Goal: Information Seeking & Learning: Find specific fact

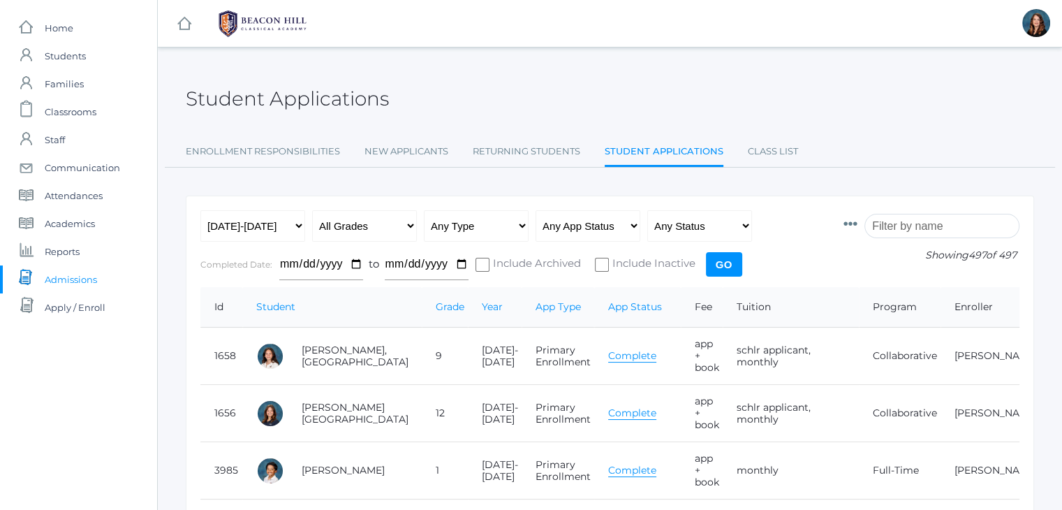
click at [899, 229] on input "search" at bounding box center [941, 226] width 155 height 24
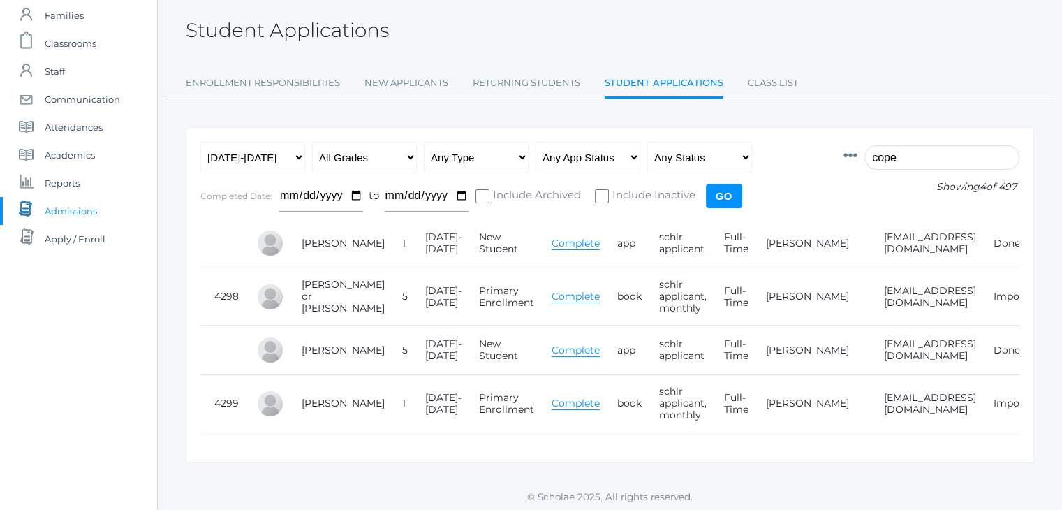
scroll to position [69, 0]
type input "cope"
click at [551, 302] on link "Complete" at bounding box center [575, 295] width 48 height 13
click at [896, 153] on input "cope" at bounding box center [941, 156] width 155 height 24
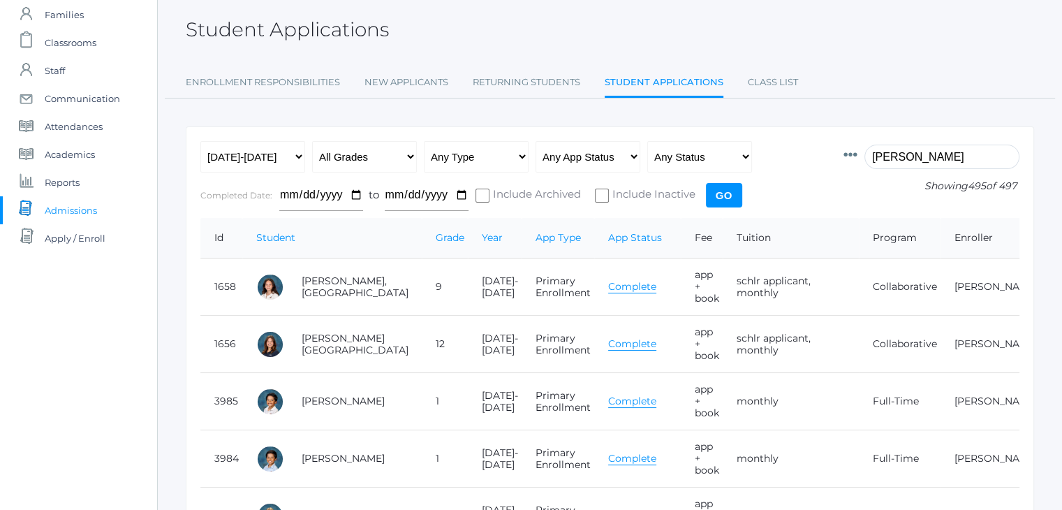
scroll to position [0, 0]
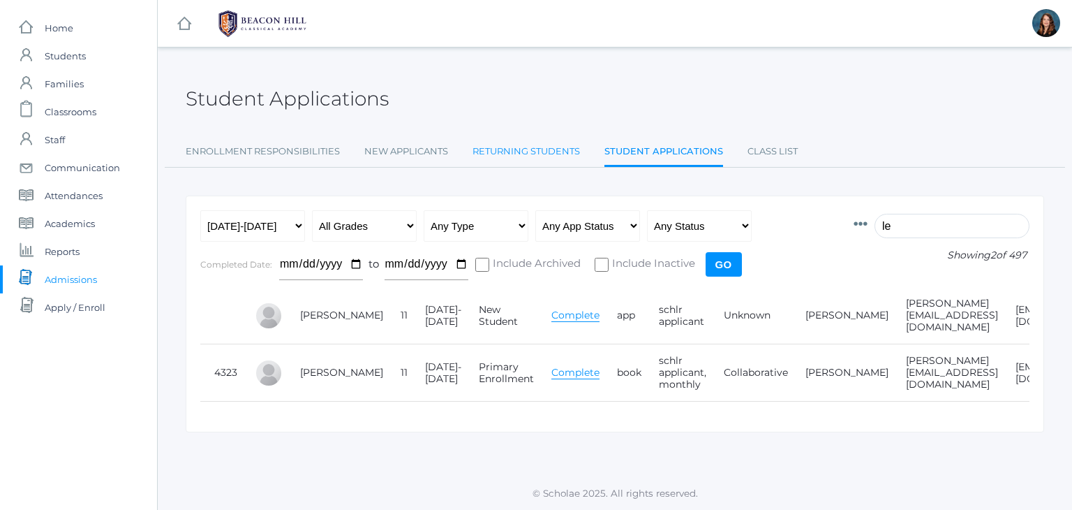
type input "l"
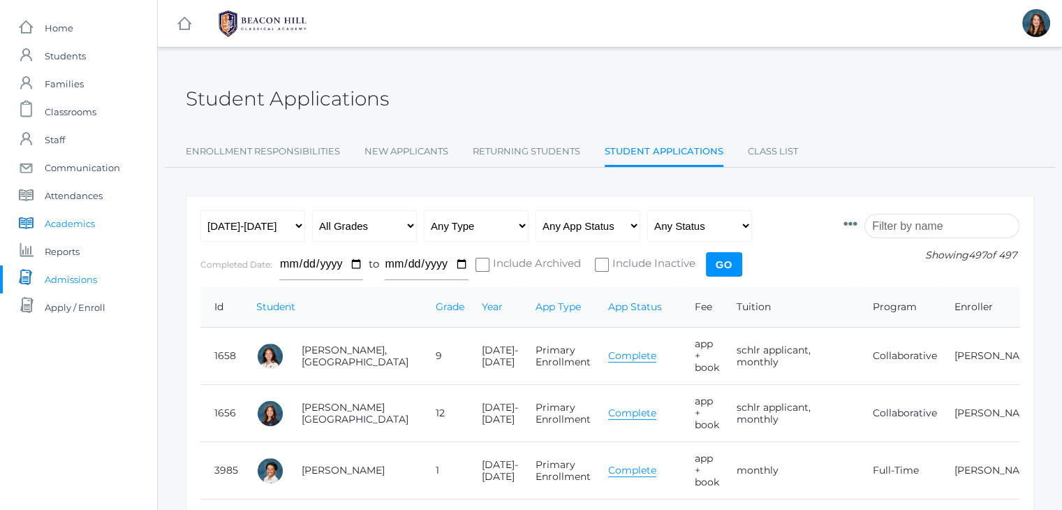
click at [83, 221] on span "Academics" at bounding box center [70, 223] width 50 height 28
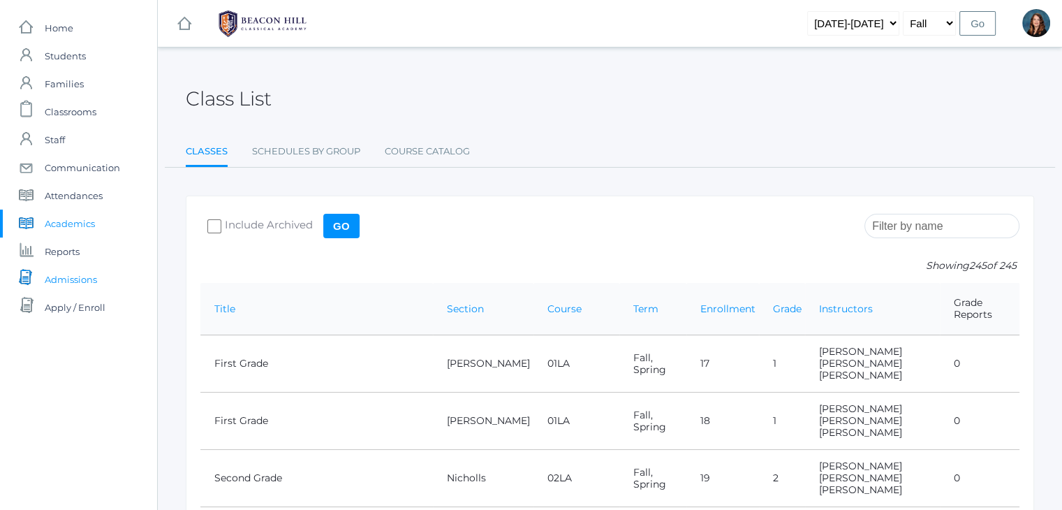
click at [61, 280] on span "Admissions" at bounding box center [71, 279] width 52 height 28
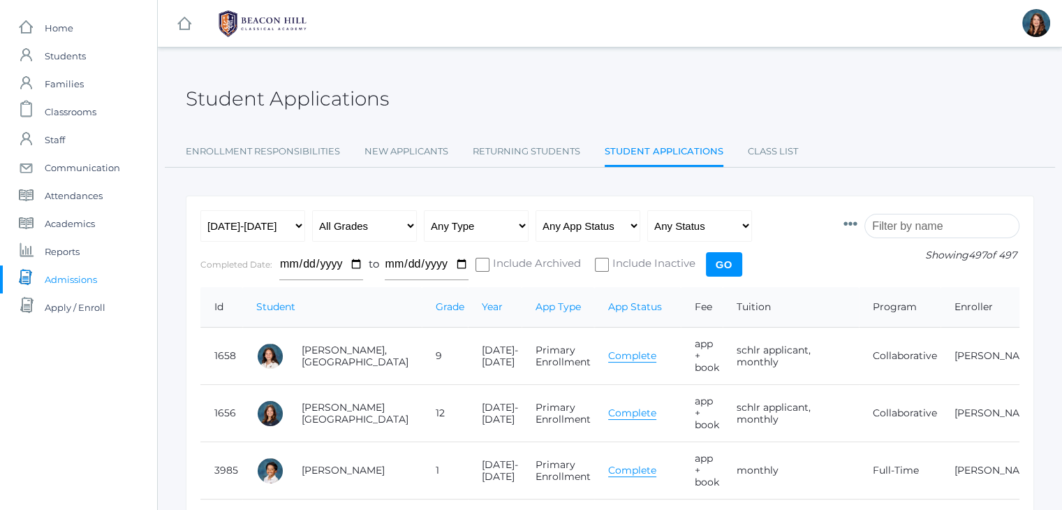
click at [909, 227] on input "search" at bounding box center [941, 226] width 155 height 24
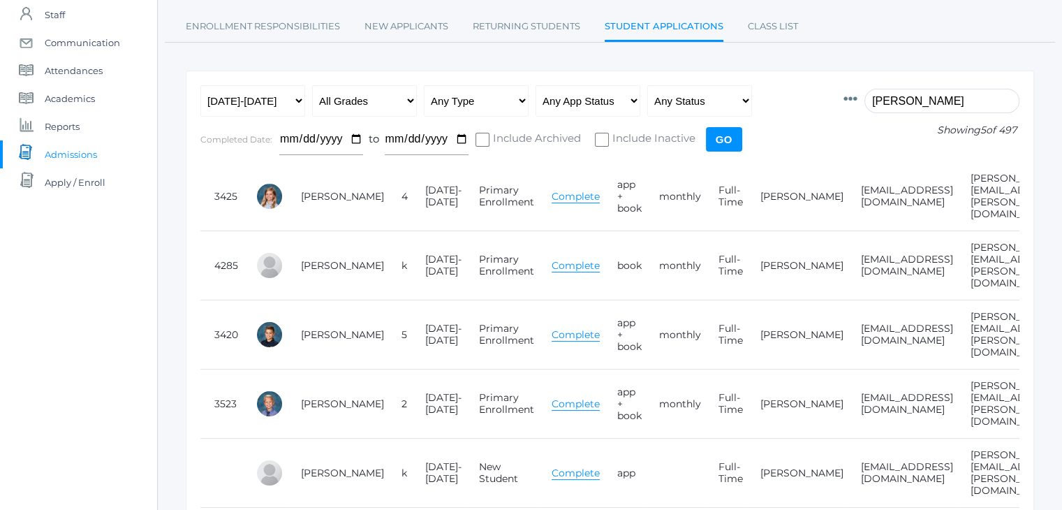
scroll to position [126, 0]
type input "[PERSON_NAME]"
click at [760, 327] on link "[PERSON_NAME]" at bounding box center [801, 333] width 83 height 13
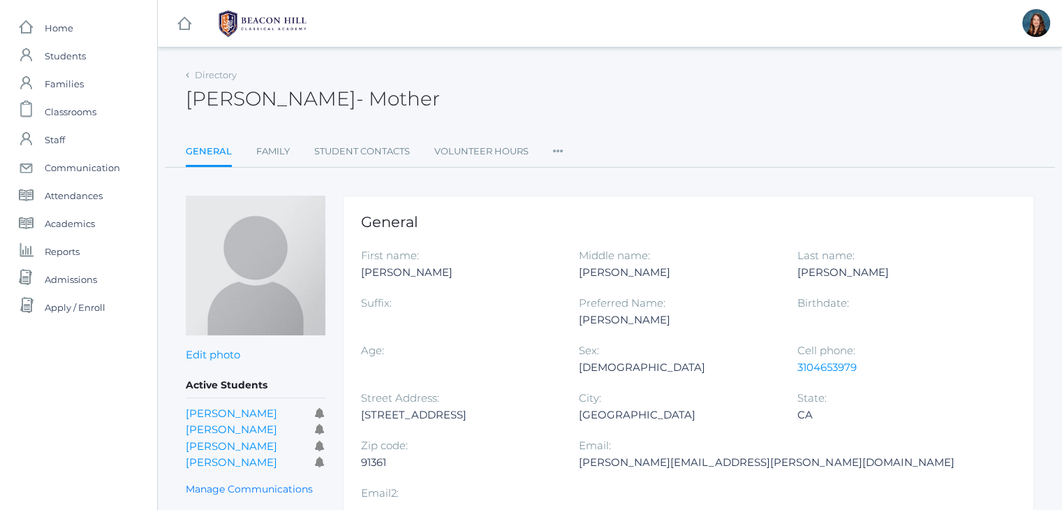
click at [561, 148] on icon at bounding box center [558, 147] width 10 height 19
click at [600, 232] on link "Permissions" at bounding box center [609, 235] width 84 height 28
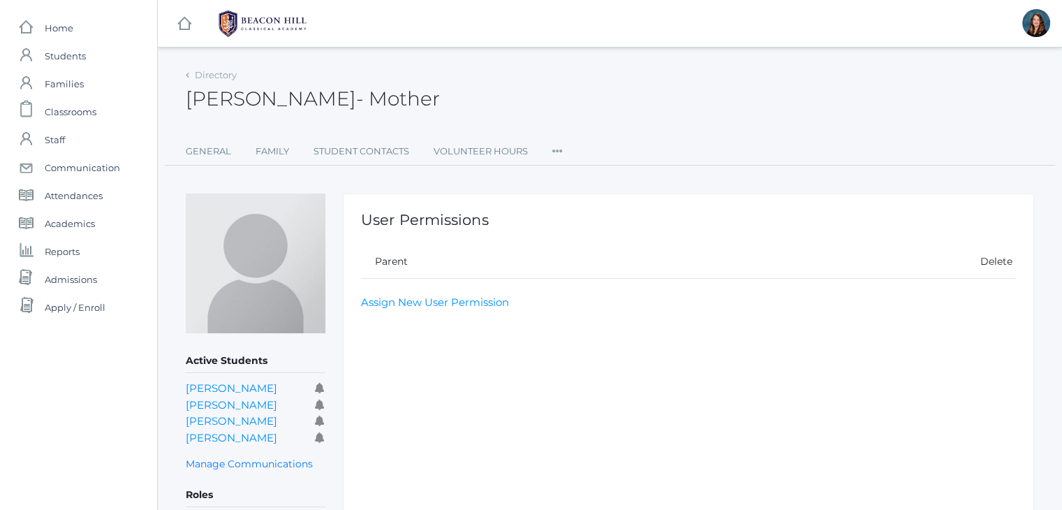
click at [554, 147] on icon at bounding box center [557, 147] width 10 height 19
click at [584, 202] on link "User Access" at bounding box center [608, 208] width 84 height 28
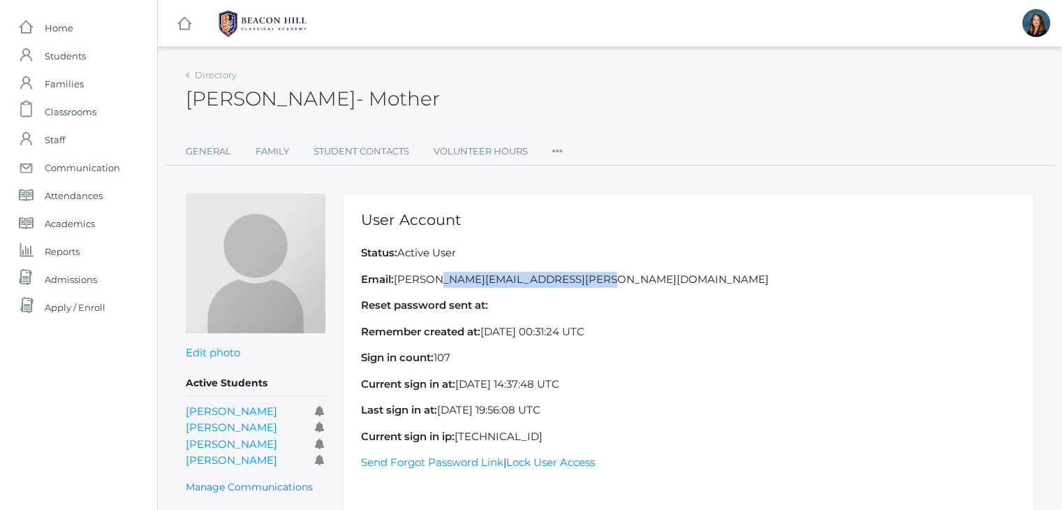
drag, startPoint x: 549, startPoint y: 280, endPoint x: 396, endPoint y: 274, distance: 153.7
click at [396, 274] on p "Email: [PERSON_NAME][EMAIL_ADDRESS][PERSON_NAME][DOMAIN_NAME]" at bounding box center [688, 280] width 655 height 16
copy p "[PERSON_NAME][EMAIL_ADDRESS][PERSON_NAME][DOMAIN_NAME]"
click at [68, 277] on span "Admissions" at bounding box center [71, 279] width 52 height 28
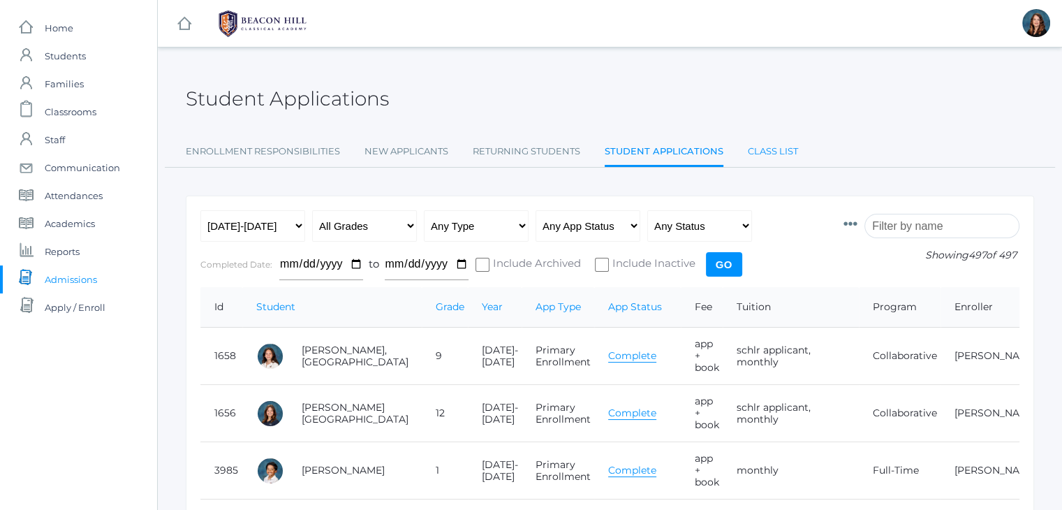
click at [781, 149] on link "Class List" at bounding box center [773, 152] width 50 height 28
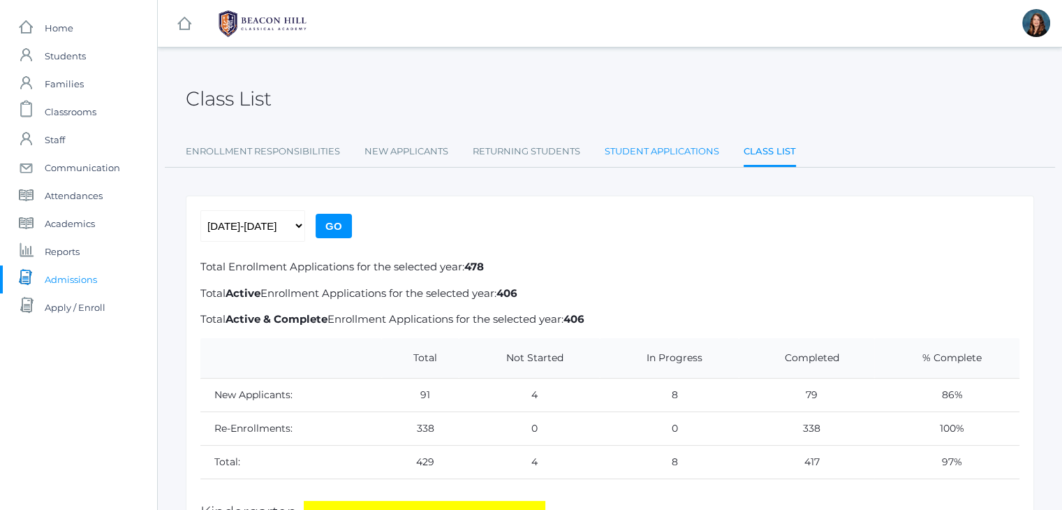
click at [651, 157] on link "Student Applications" at bounding box center [661, 152] width 114 height 28
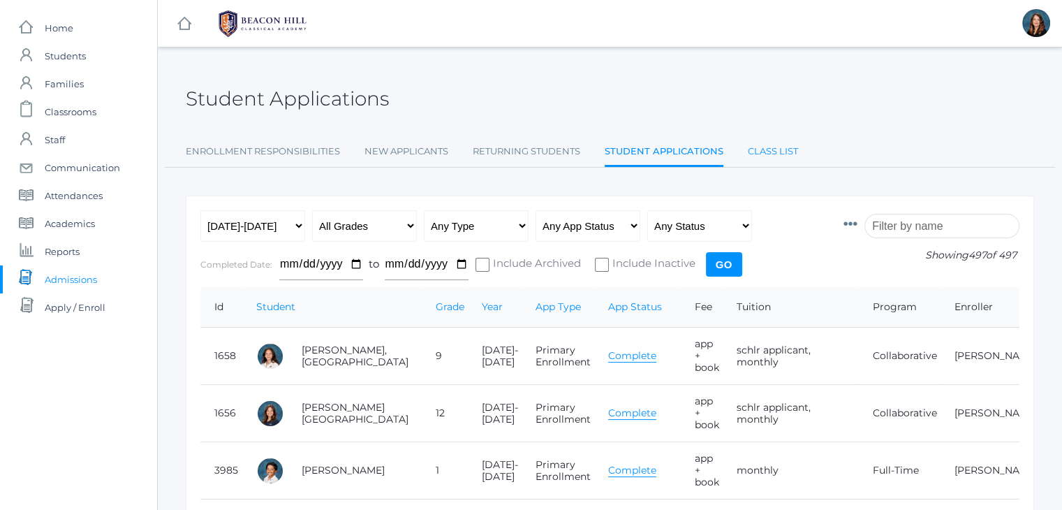
click at [761, 151] on link "Class List" at bounding box center [773, 152] width 50 height 28
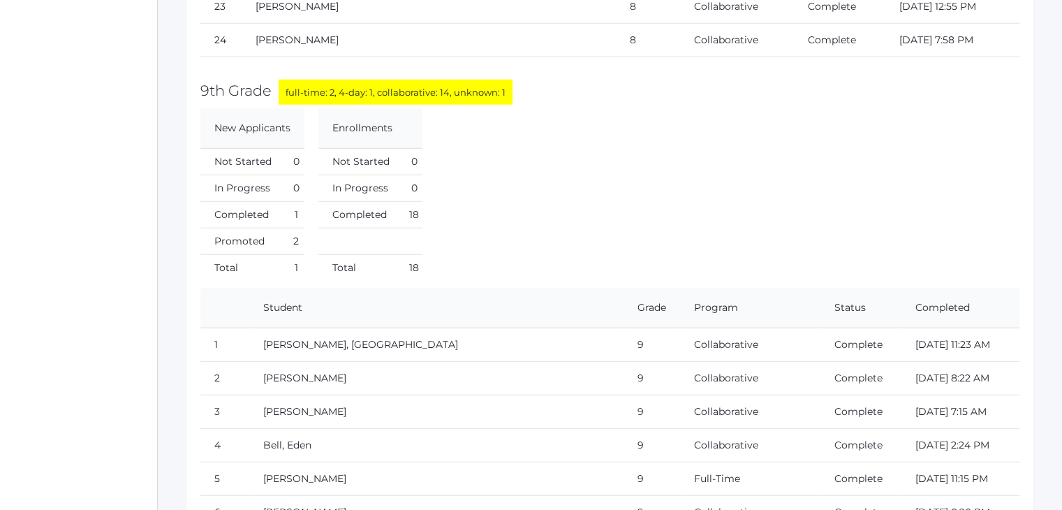
scroll to position [14421, 0]
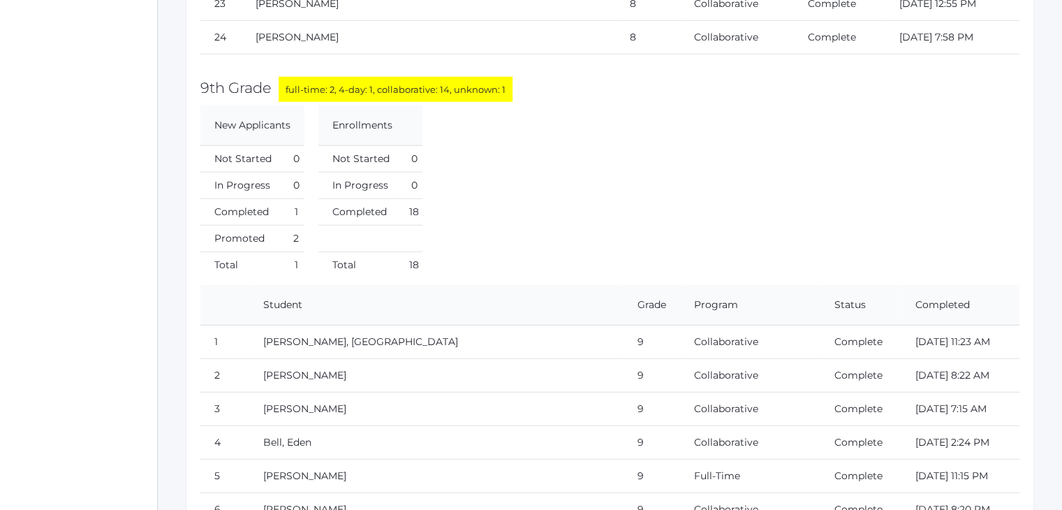
click at [514, 325] on td "[PERSON_NAME], [GEOGRAPHIC_DATA]" at bounding box center [435, 342] width 373 height 34
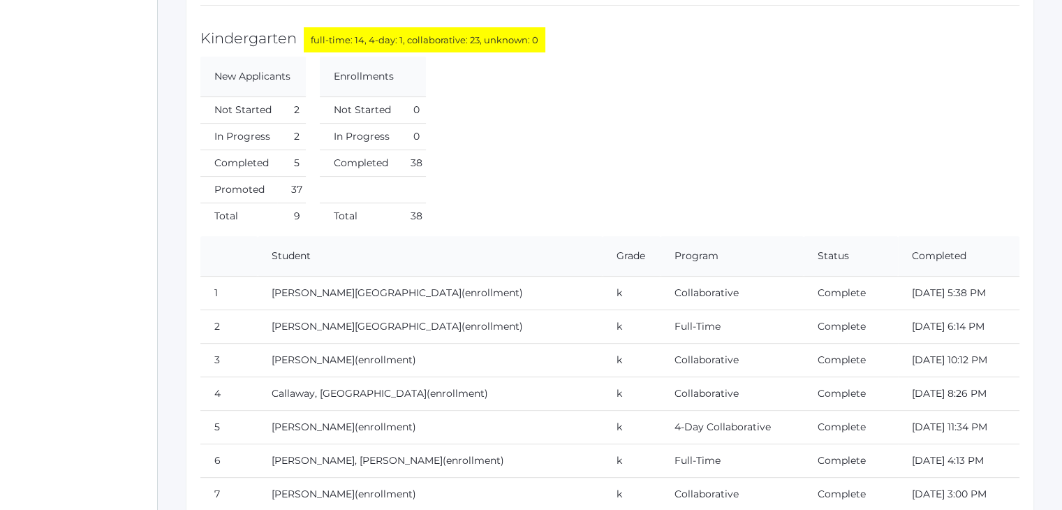
scroll to position [0, 0]
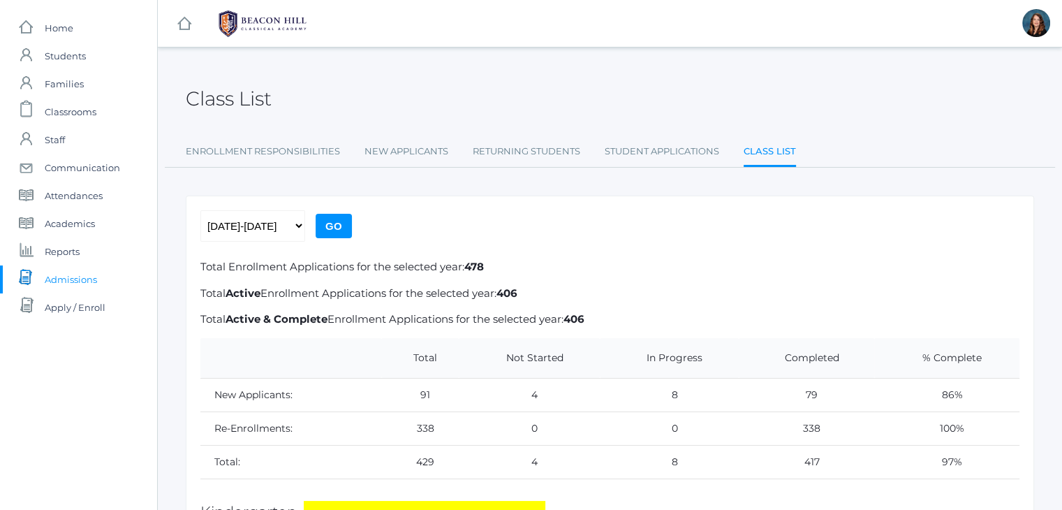
click at [514, 266] on p "Total Enrollment Applications for the selected year: 478" at bounding box center [609, 267] width 819 height 16
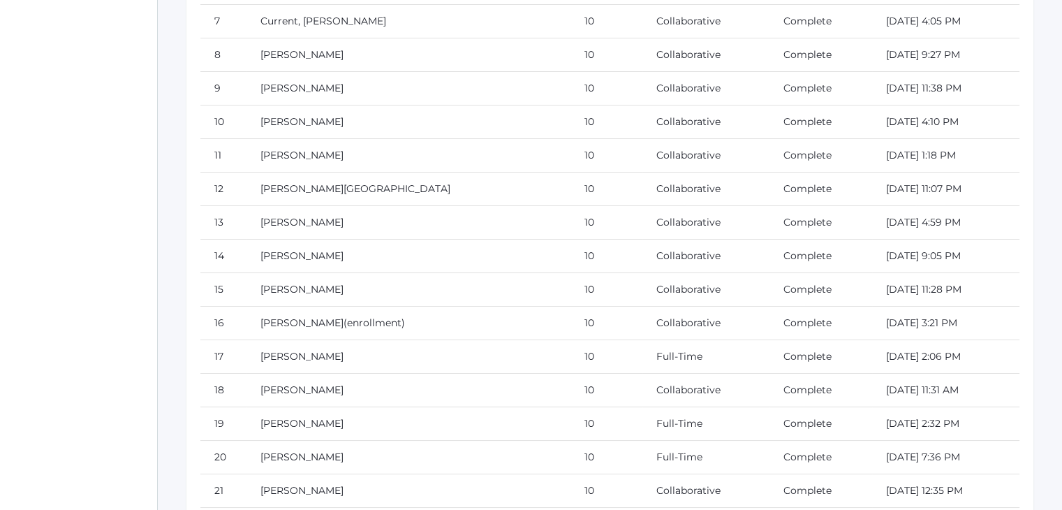
scroll to position [6455, 0]
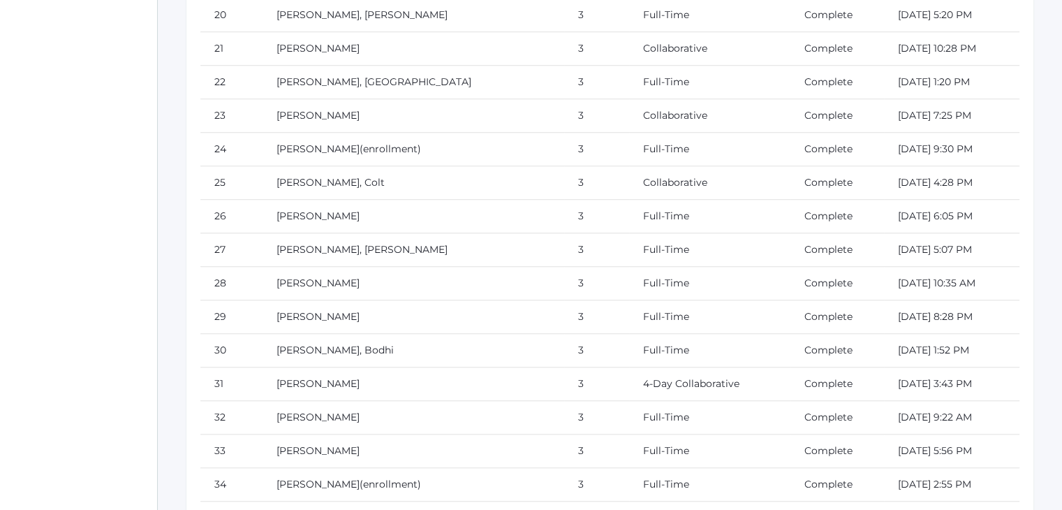
click at [430, 199] on td "[PERSON_NAME]" at bounding box center [412, 216] width 301 height 34
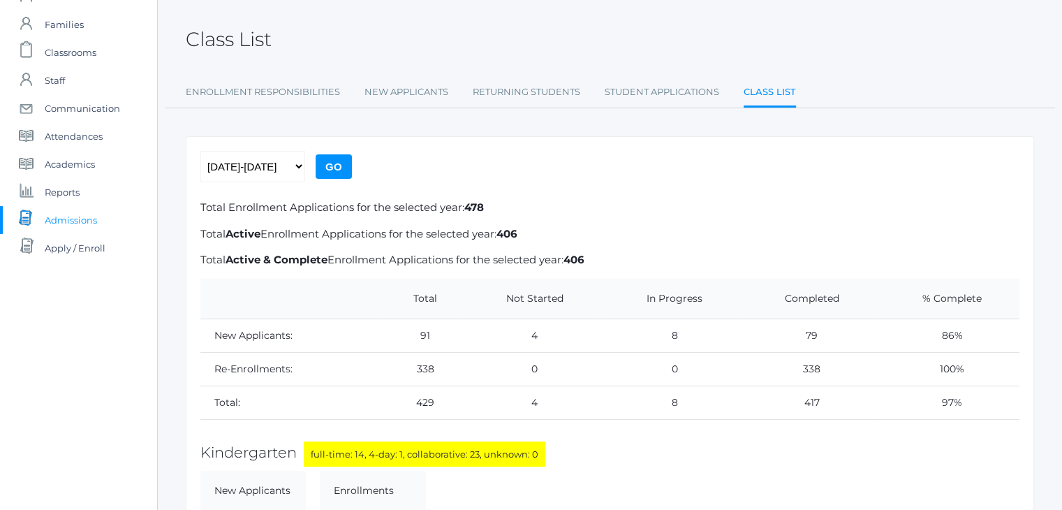
scroll to position [0, 0]
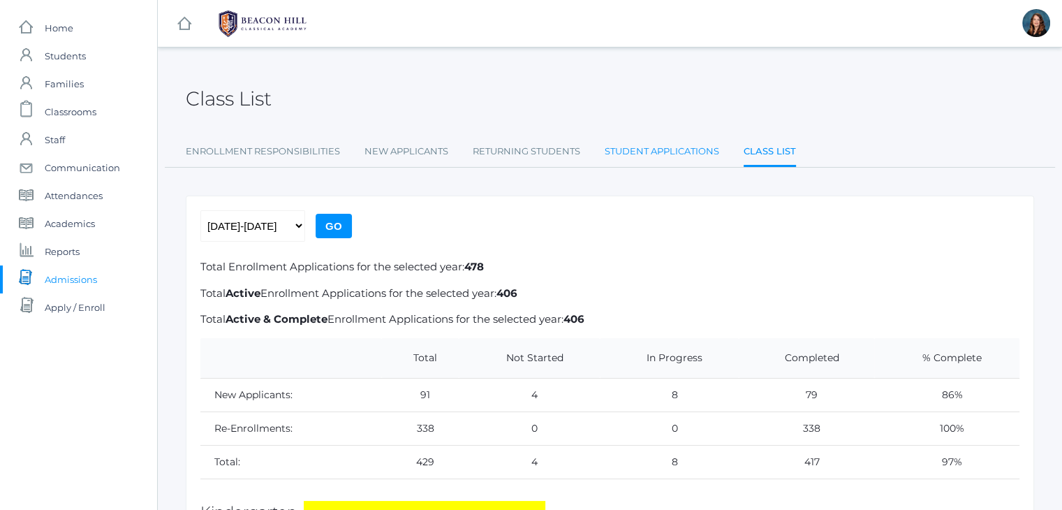
click at [670, 145] on link "Student Applications" at bounding box center [661, 152] width 114 height 28
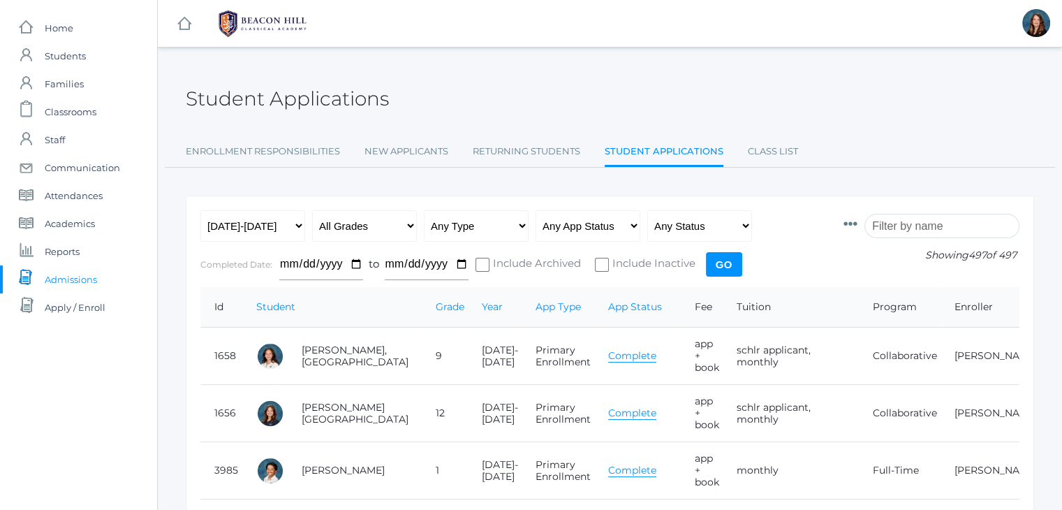
click at [933, 225] on input "search" at bounding box center [941, 226] width 155 height 24
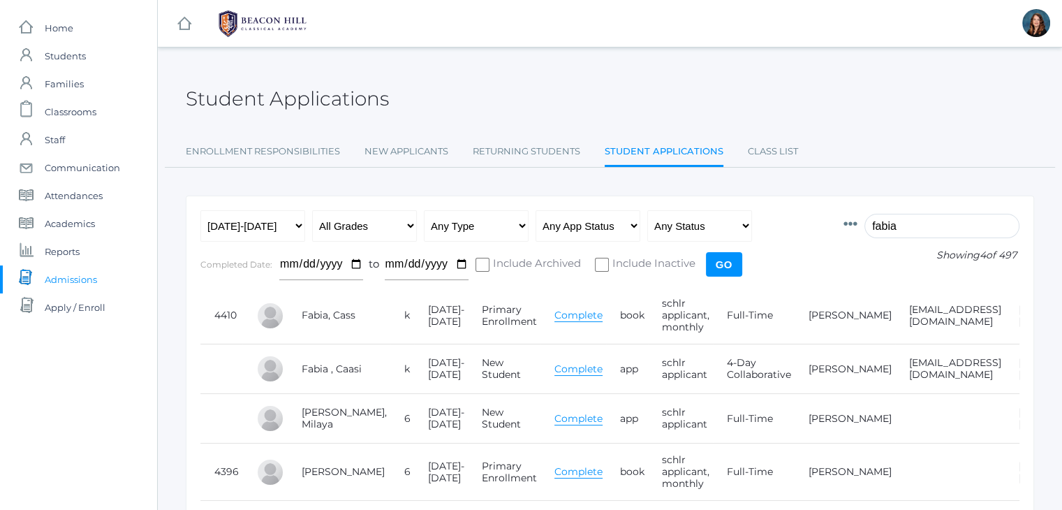
click at [899, 228] on input "fabia" at bounding box center [941, 226] width 155 height 24
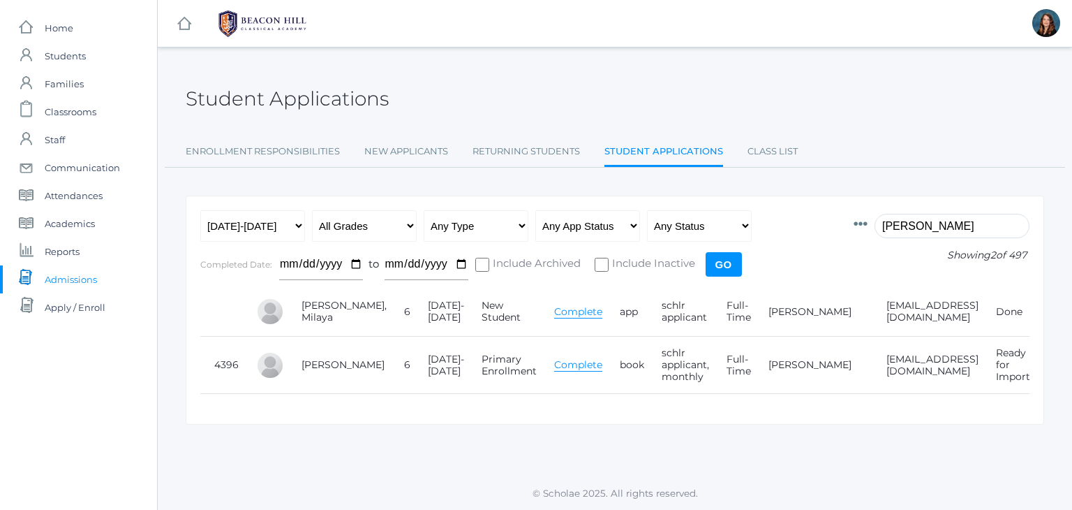
click at [899, 228] on input "[PERSON_NAME]" at bounding box center [952, 226] width 155 height 24
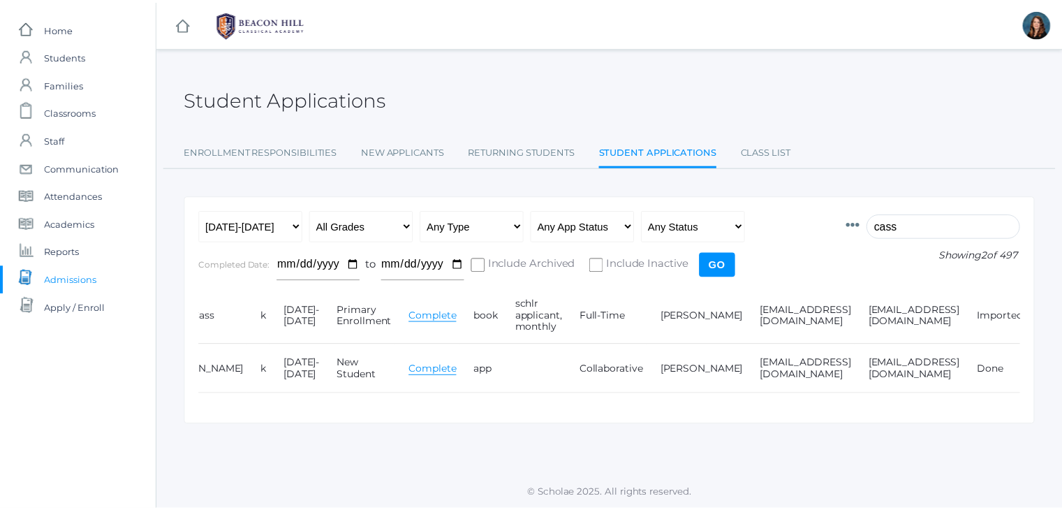
scroll to position [0, 139]
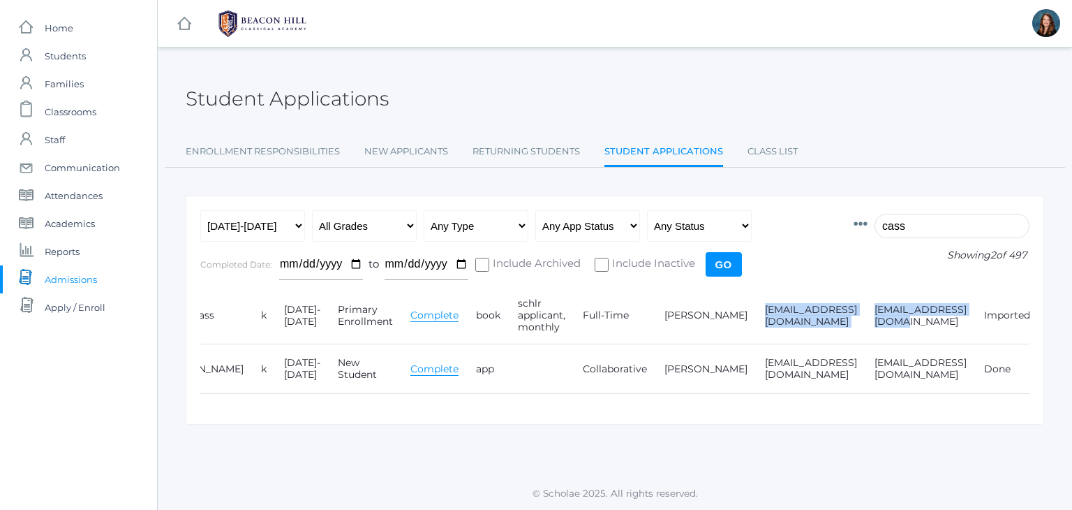
drag, startPoint x: 697, startPoint y: 314, endPoint x: 961, endPoint y: 315, distance: 263.8
click at [961, 315] on tr "4410 [PERSON_NAME] k [DATE]-[DATE] Primary Enrollment Complete book schlr appli…" at bounding box center [565, 315] width 1009 height 57
copy tr "[EMAIL_ADDRESS][DOMAIN_NAME] [EMAIL_ADDRESS][DOMAIN_NAME]"
click at [910, 221] on input "cass" at bounding box center [952, 226] width 155 height 24
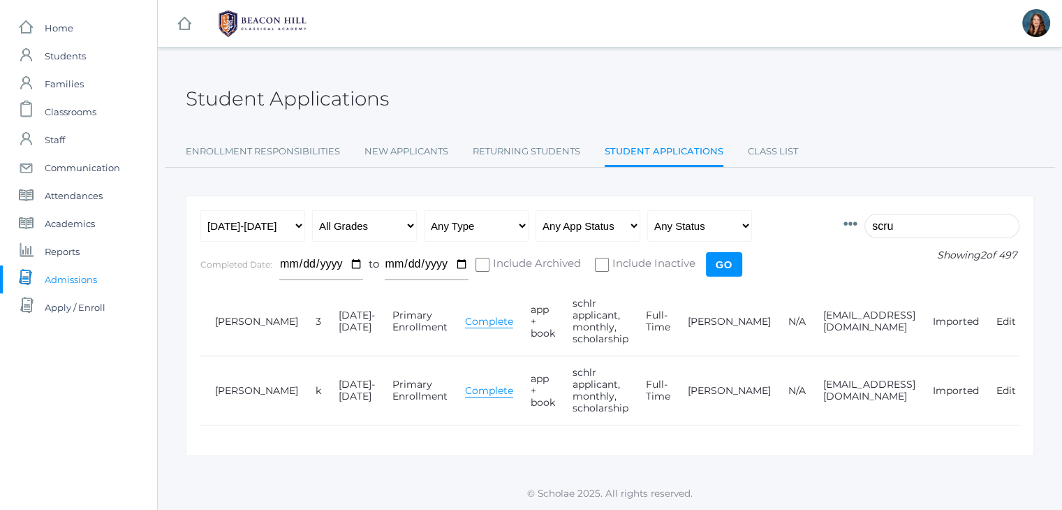
scroll to position [0, 37]
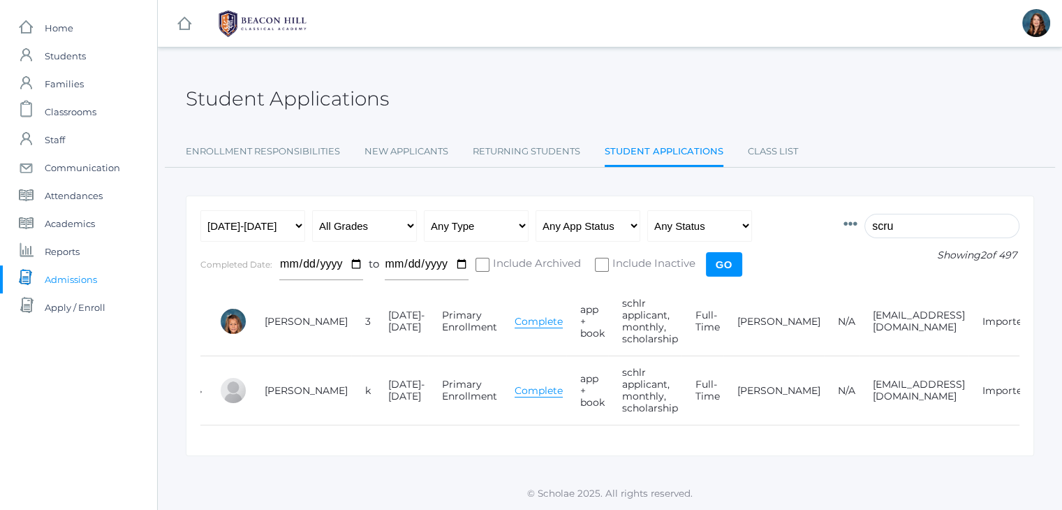
click at [857, 227] on icon at bounding box center [850, 224] width 14 height 14
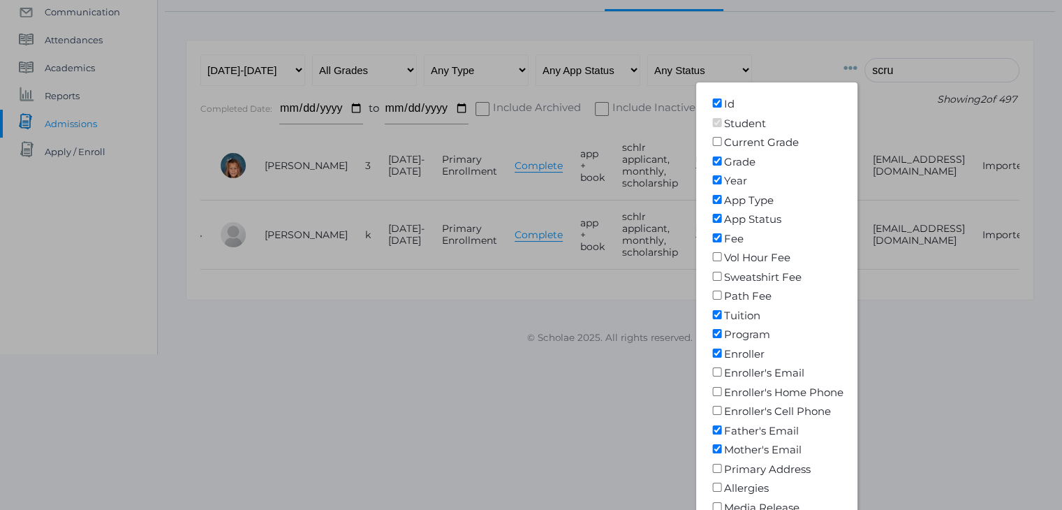
scroll to position [0, 0]
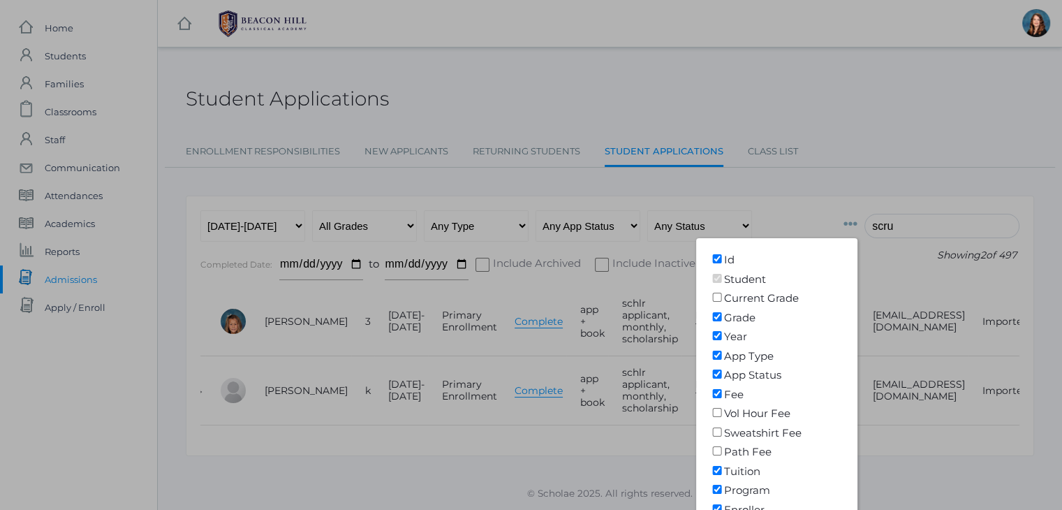
click at [808, 161] on div at bounding box center [531, 255] width 1062 height 510
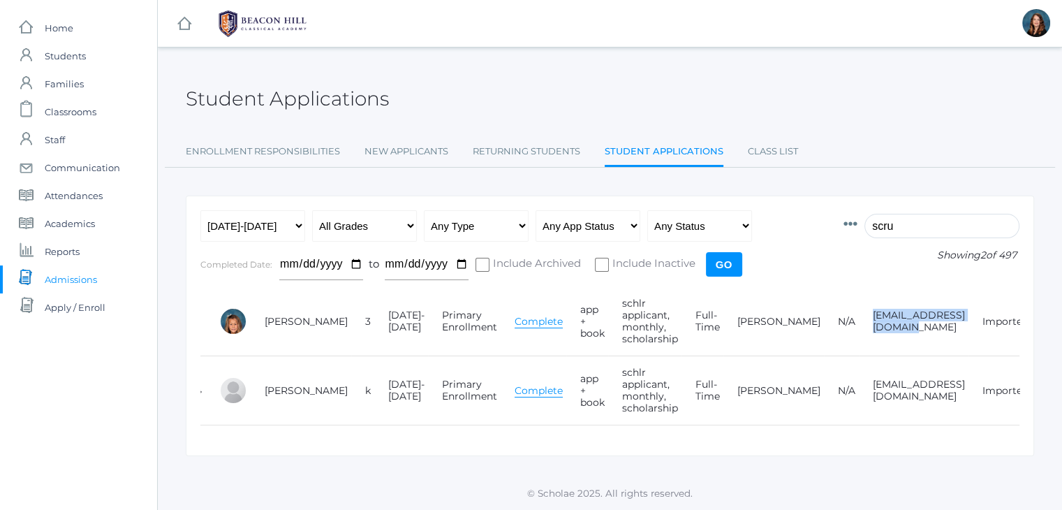
drag, startPoint x: 916, startPoint y: 322, endPoint x: 785, endPoint y: 325, distance: 131.2
click at [859, 325] on td "[EMAIL_ADDRESS][DOMAIN_NAME]" at bounding box center [914, 321] width 110 height 69
copy td "[EMAIL_ADDRESS][DOMAIN_NAME]"
click at [895, 218] on input "scru" at bounding box center [941, 226] width 155 height 24
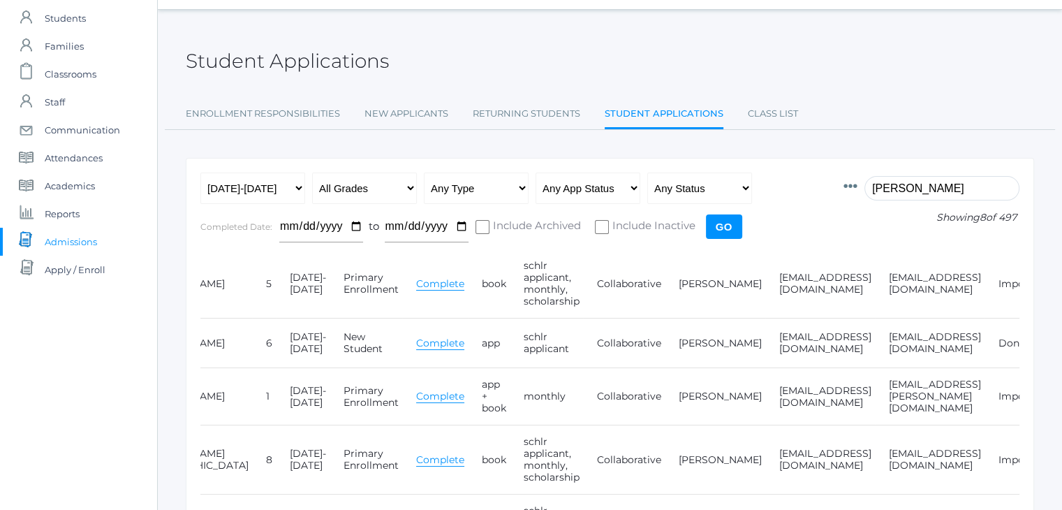
scroll to position [0, 160]
drag, startPoint x: 661, startPoint y: 283, endPoint x: 930, endPoint y: 269, distance: 269.1
click at [930, 269] on tr "4416 [PERSON_NAME] 5 [DATE]-[DATE] Primary Enrollment Complete book schlr appli…" at bounding box center [562, 283] width 1044 height 69
copy tr "[EMAIL_ADDRESS][DOMAIN_NAME] [EMAIL_ADDRESS][DOMAIN_NAME]"
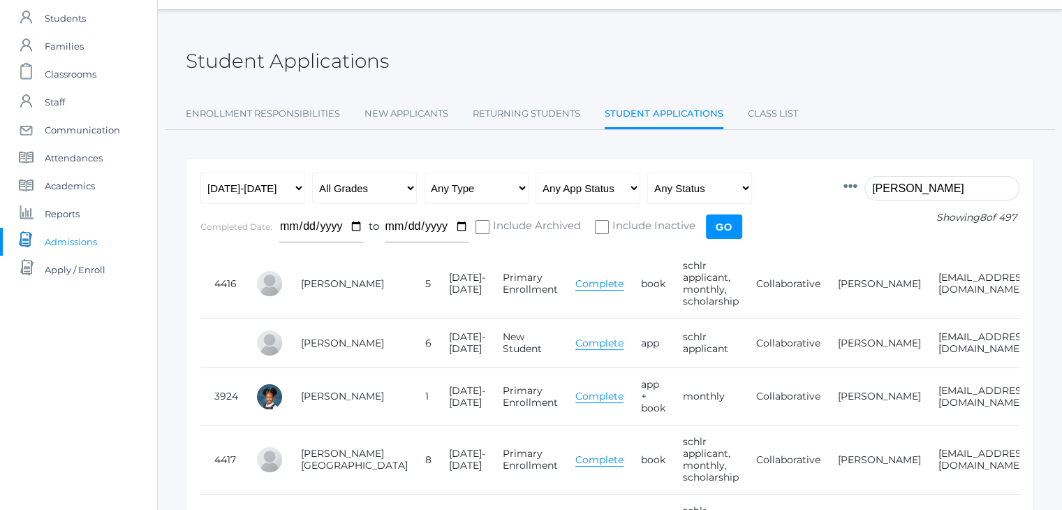
click at [893, 188] on input "[PERSON_NAME]" at bounding box center [941, 188] width 155 height 24
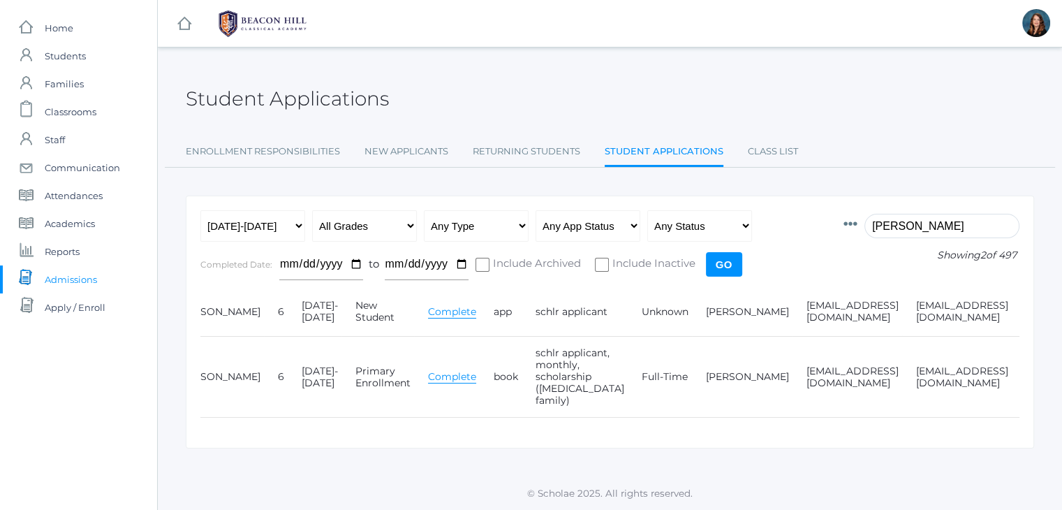
scroll to position [0, 181]
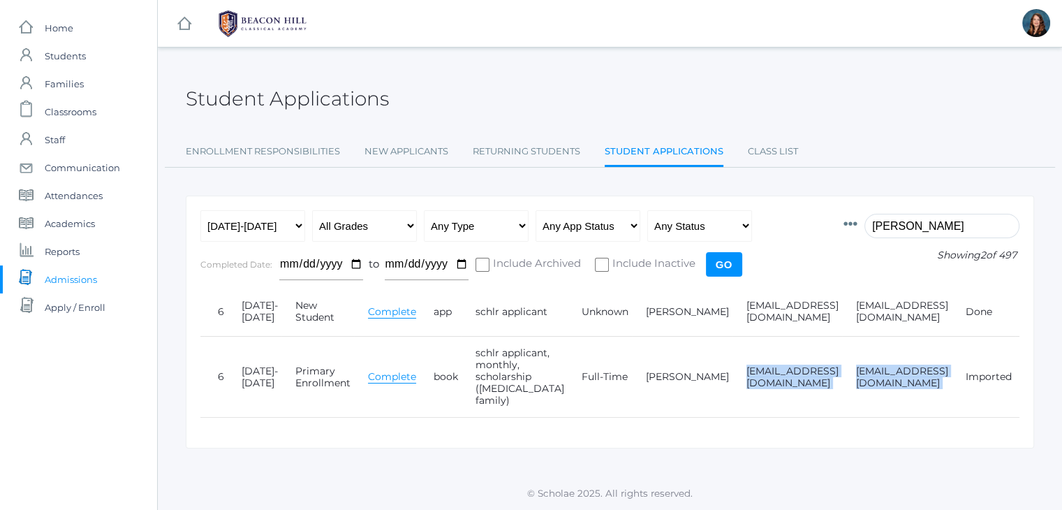
drag, startPoint x: 627, startPoint y: 365, endPoint x: 925, endPoint y: 356, distance: 298.2
click at [925, 356] on tr "4301 [PERSON_NAME] 6 [DATE]-[DATE] Primary Enrollment Complete book schlr appli…" at bounding box center [535, 376] width 1033 height 81
copy tr "[EMAIL_ADDRESS][DOMAIN_NAME] [EMAIL_ADDRESS][DOMAIN_NAME]"
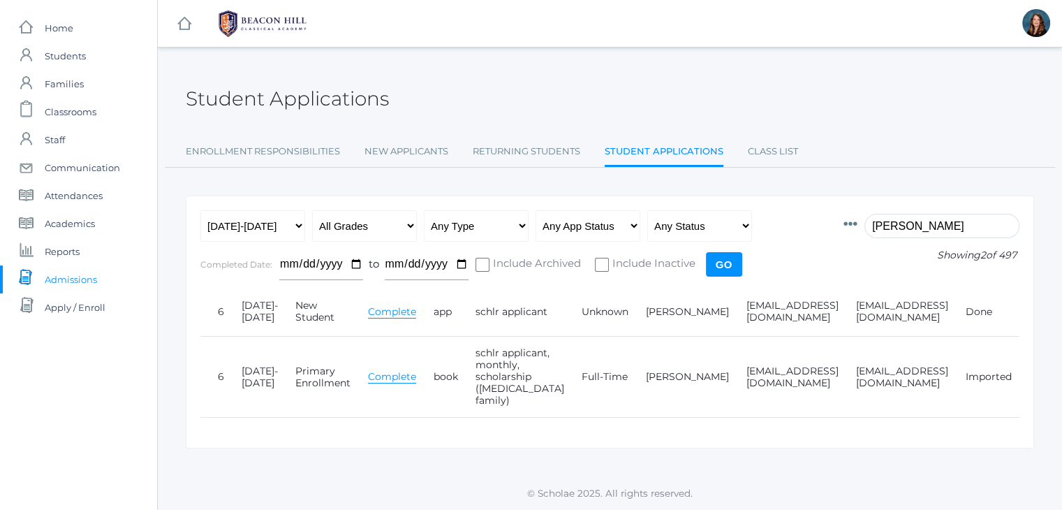
click at [896, 214] on input "[PERSON_NAME]" at bounding box center [941, 226] width 155 height 24
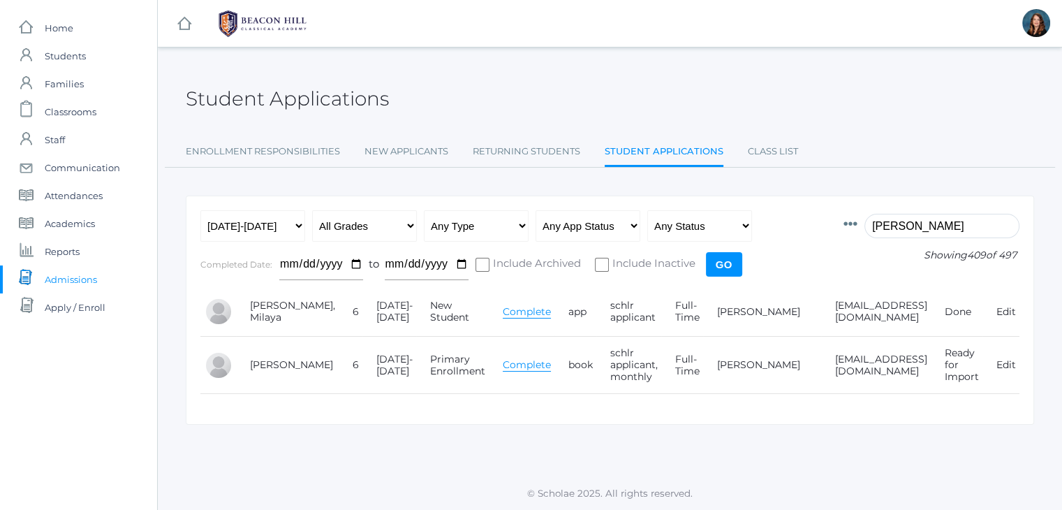
scroll to position [0, 0]
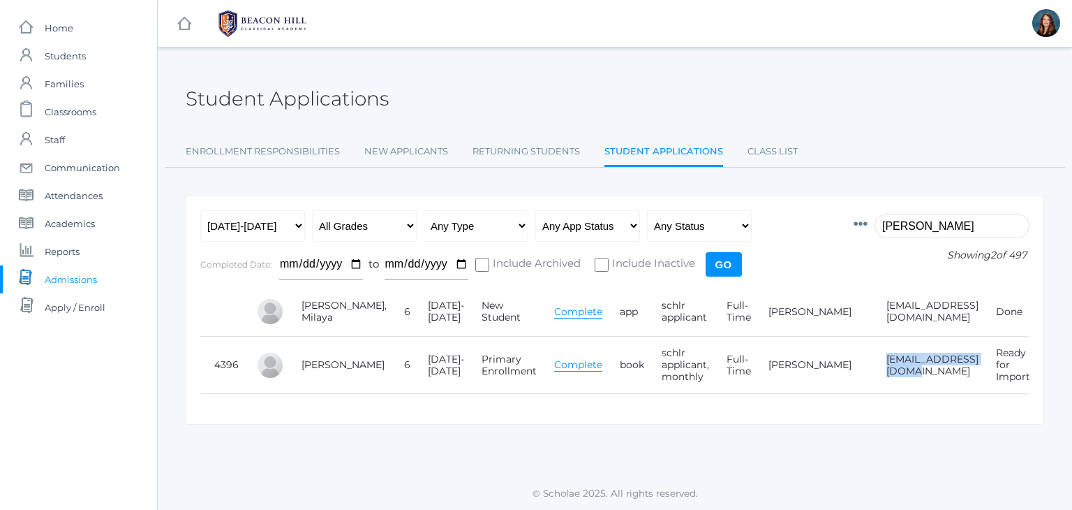
drag, startPoint x: 926, startPoint y: 366, endPoint x: 820, endPoint y: 363, distance: 106.2
click at [872, 363] on td "[EMAIL_ADDRESS][DOMAIN_NAME]" at bounding box center [927, 364] width 110 height 57
copy td "[EMAIL_ADDRESS][DOMAIN_NAME]"
click at [910, 219] on input "[PERSON_NAME]" at bounding box center [952, 226] width 155 height 24
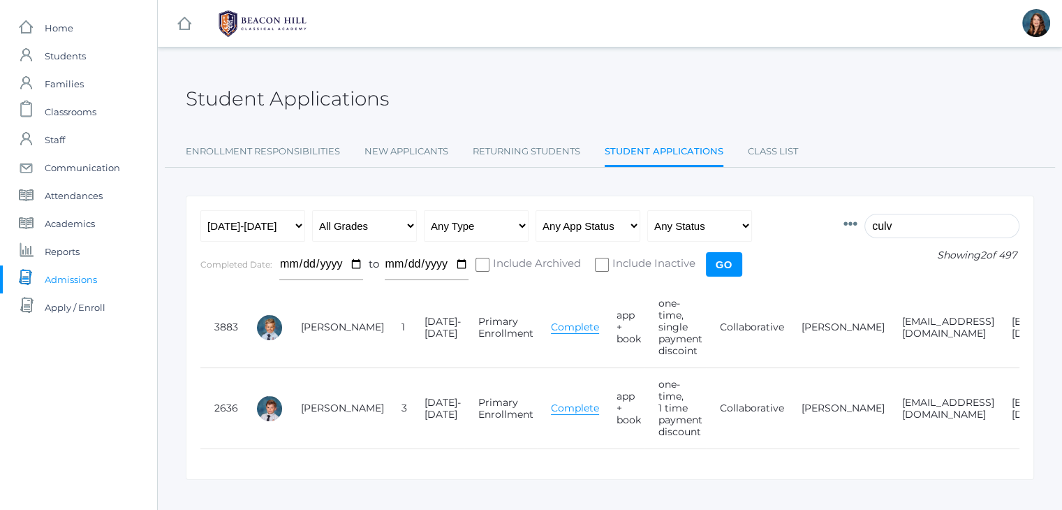
click at [896, 225] on input "culv" at bounding box center [941, 226] width 155 height 24
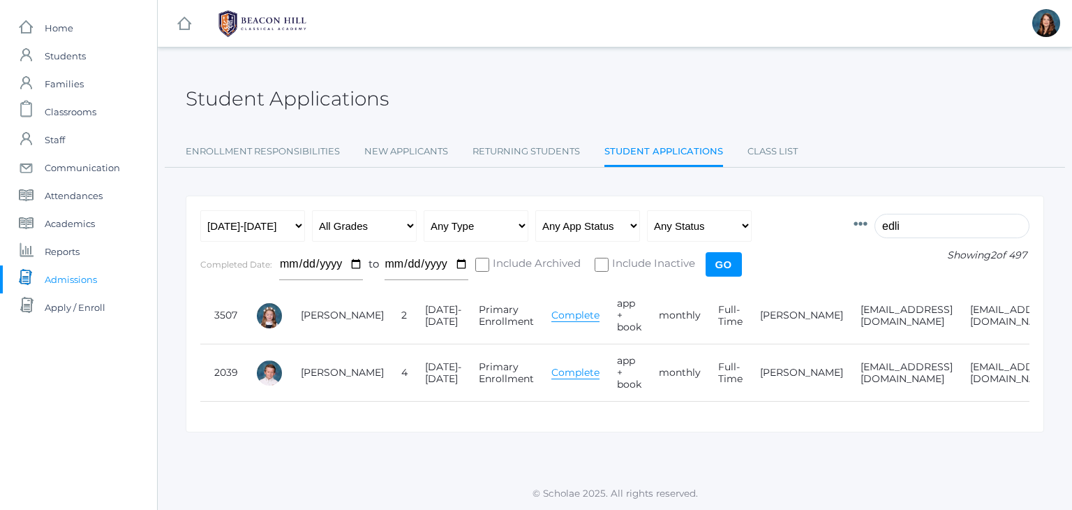
click at [900, 231] on input "edli" at bounding box center [952, 226] width 155 height 24
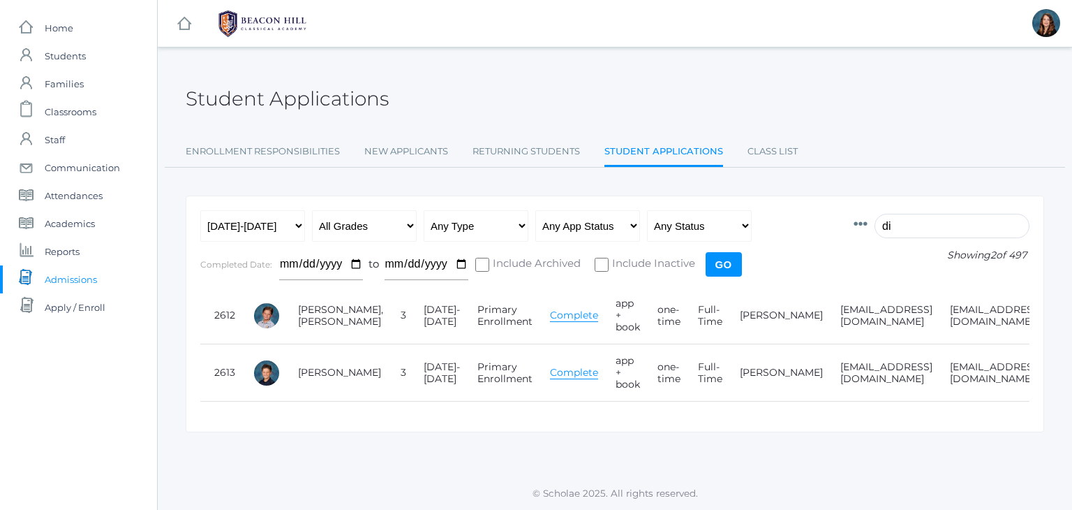
type input "d"
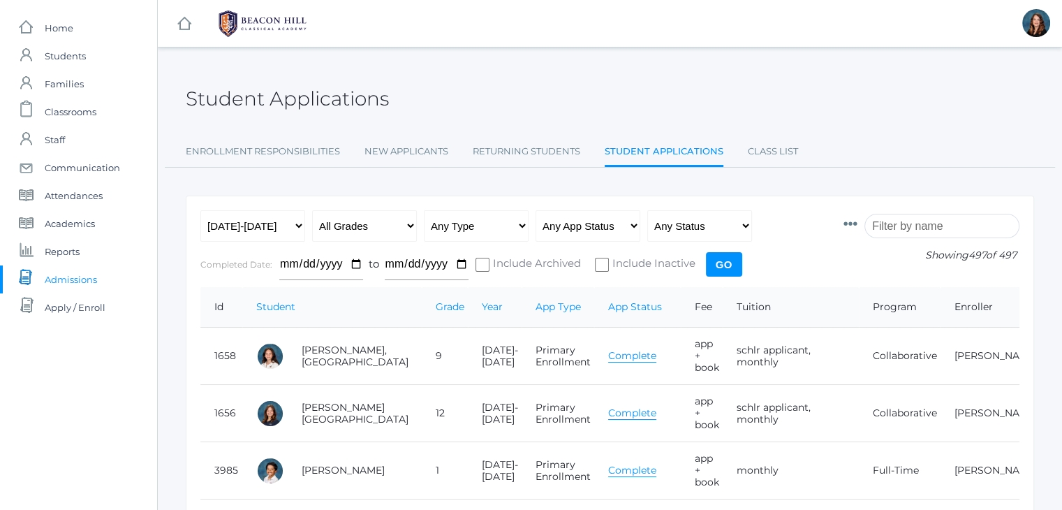
click at [912, 232] on input "search" at bounding box center [941, 226] width 155 height 24
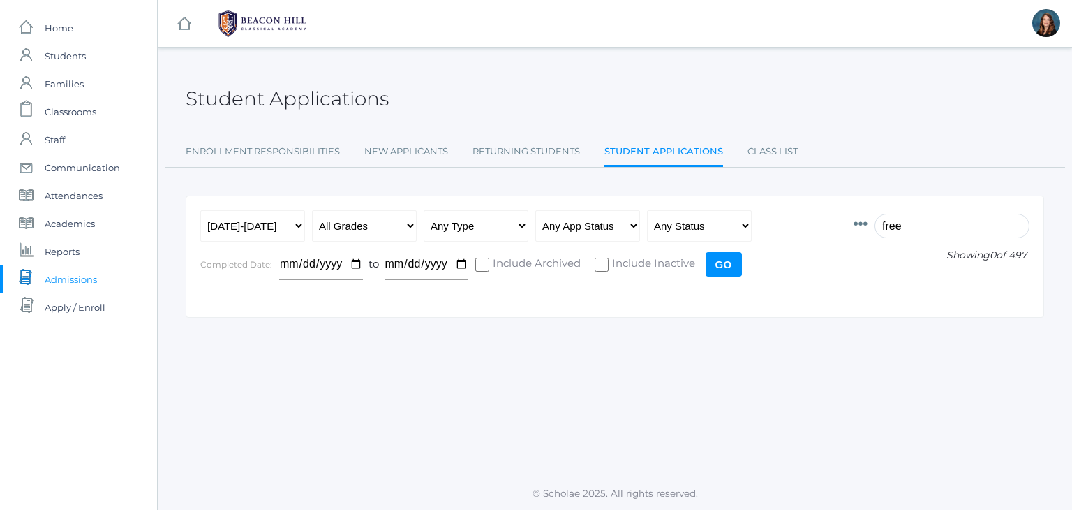
click at [909, 220] on input "free" at bounding box center [952, 226] width 155 height 24
click at [916, 228] on input "[PERSON_NAME]" at bounding box center [952, 226] width 155 height 24
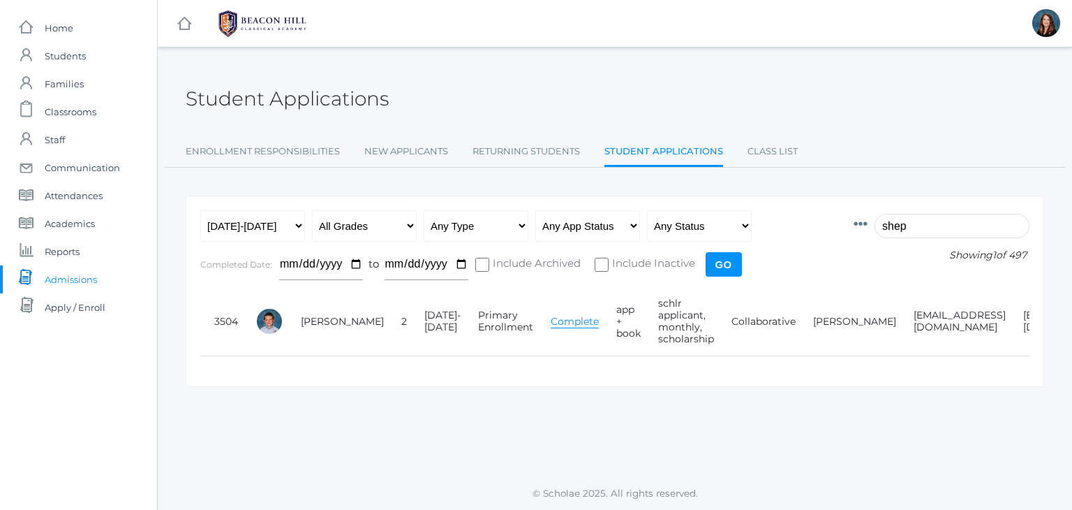
click at [913, 217] on input "shep" at bounding box center [952, 226] width 155 height 24
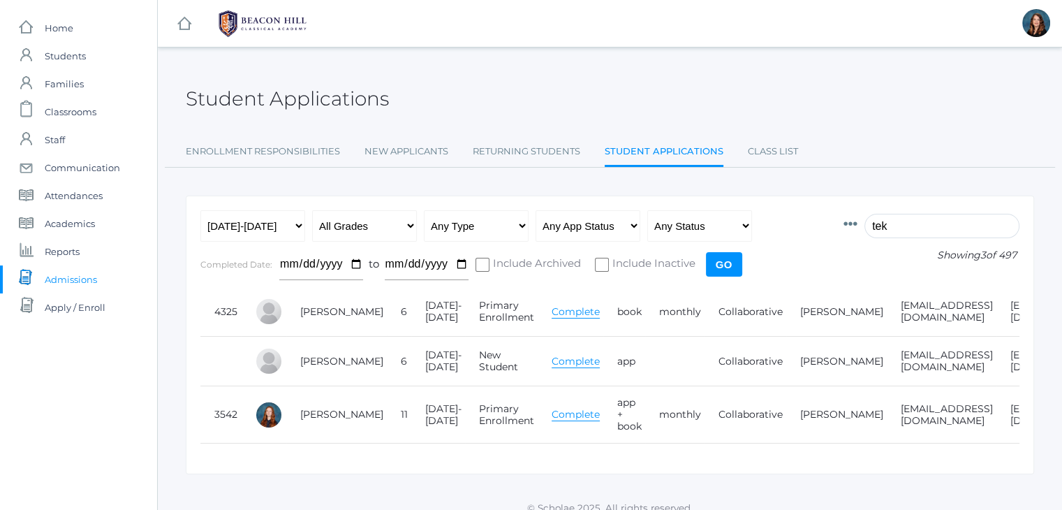
click at [889, 229] on input "tek" at bounding box center [941, 226] width 155 height 24
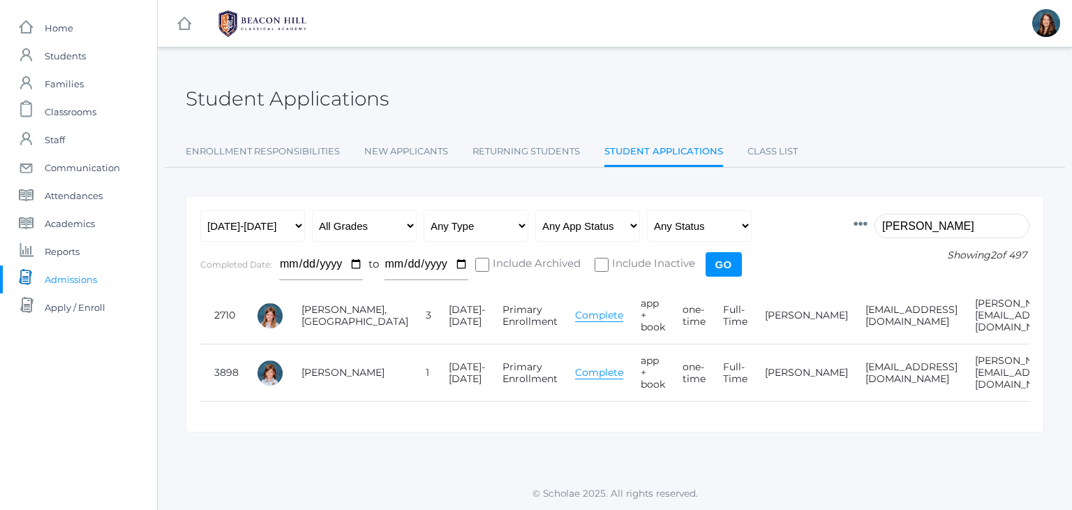
click at [903, 221] on input "[PERSON_NAME]" at bounding box center [952, 226] width 155 height 24
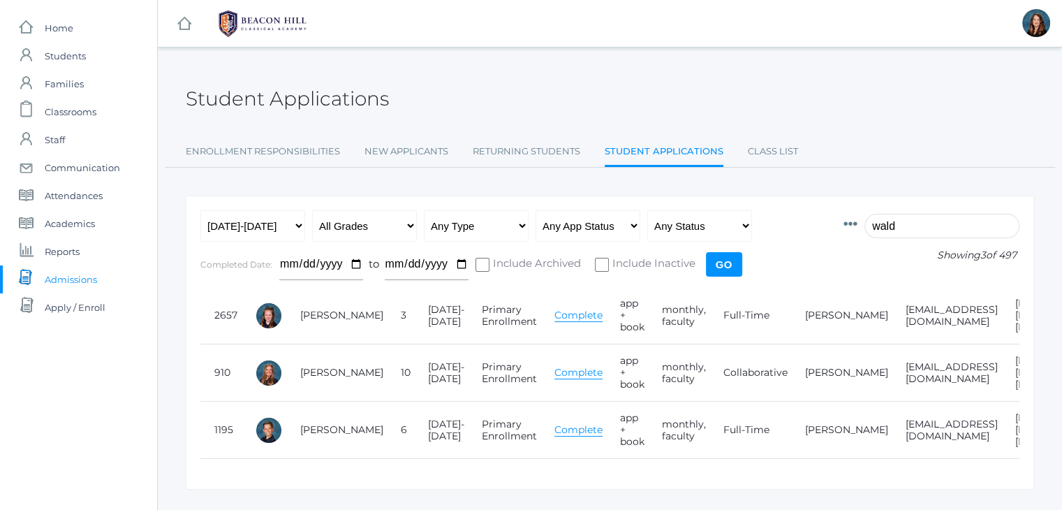
click at [899, 225] on input "wald" at bounding box center [941, 226] width 155 height 24
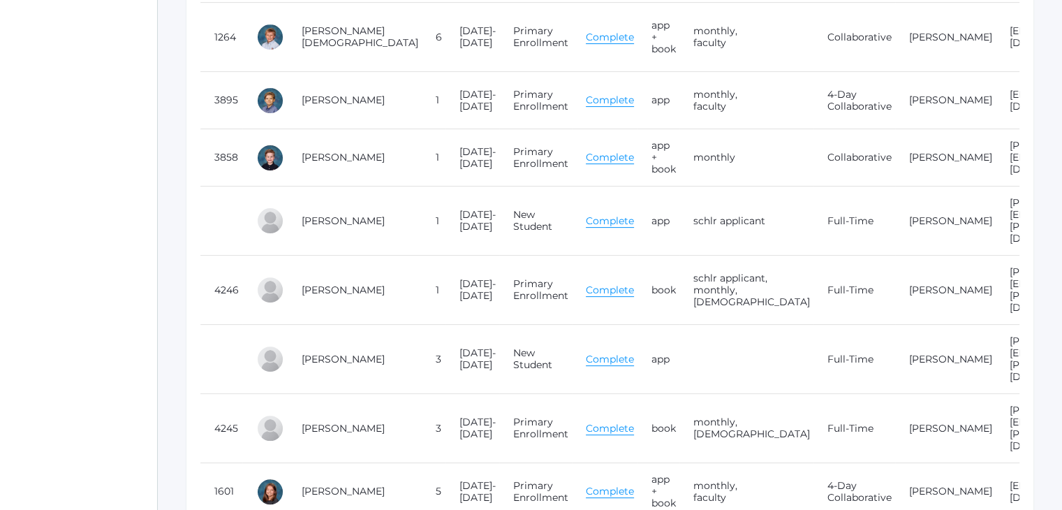
scroll to position [406, 0]
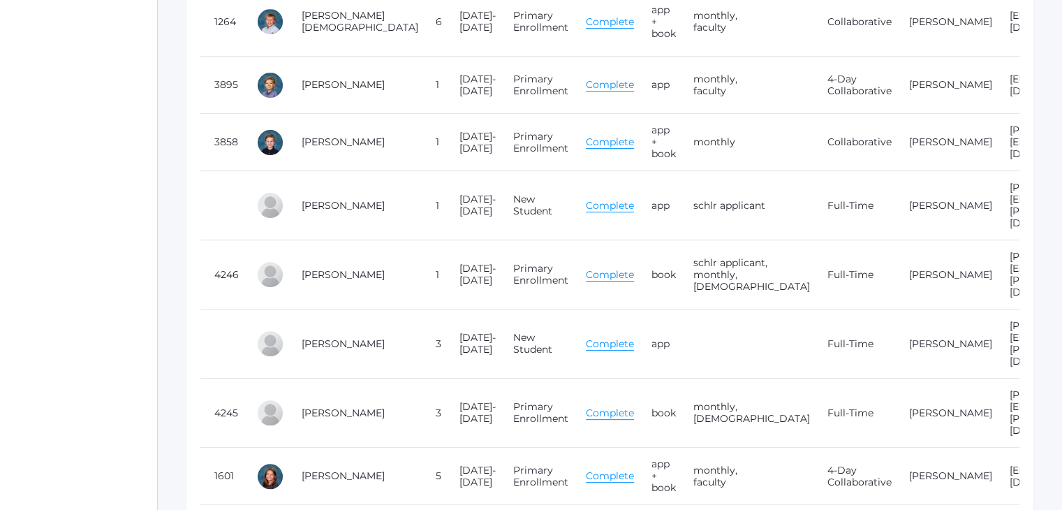
type input "[PERSON_NAME]"
